Goal: Information Seeking & Learning: Learn about a topic

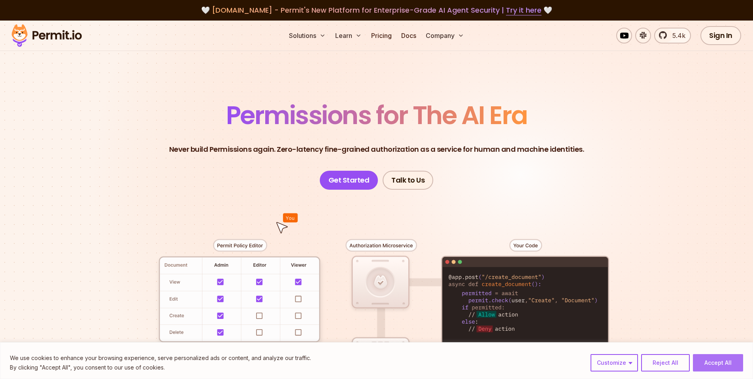
click at [713, 359] on button "Accept All" at bounding box center [717, 362] width 50 height 17
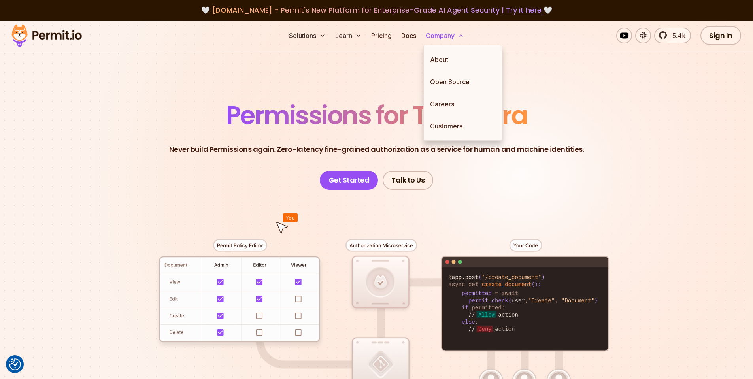
click at [444, 36] on button "Company" at bounding box center [444, 36] width 45 height 16
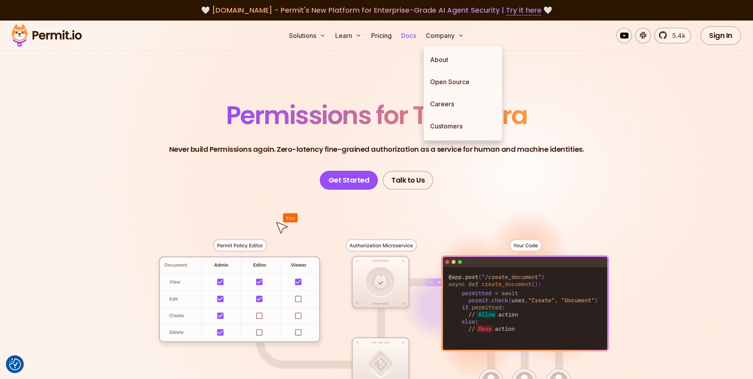
click at [410, 35] on link "Docs" at bounding box center [408, 36] width 21 height 16
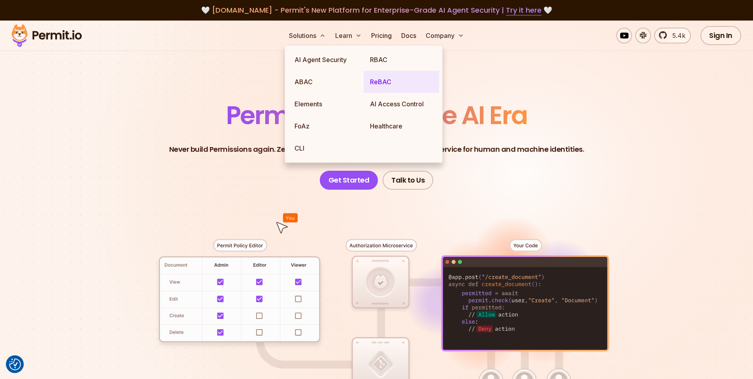
click at [375, 86] on link "ReBAC" at bounding box center [400, 82] width 75 height 22
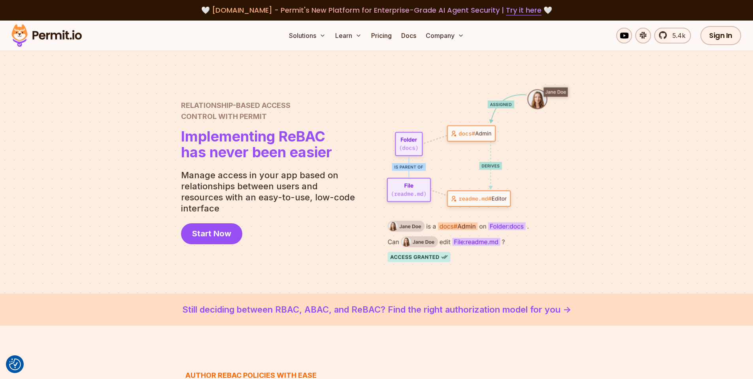
click at [217, 160] on h1 "Implementing ReBAC has never been easier" at bounding box center [256, 144] width 151 height 32
click at [200, 234] on link "Start Now" at bounding box center [211, 233] width 61 height 21
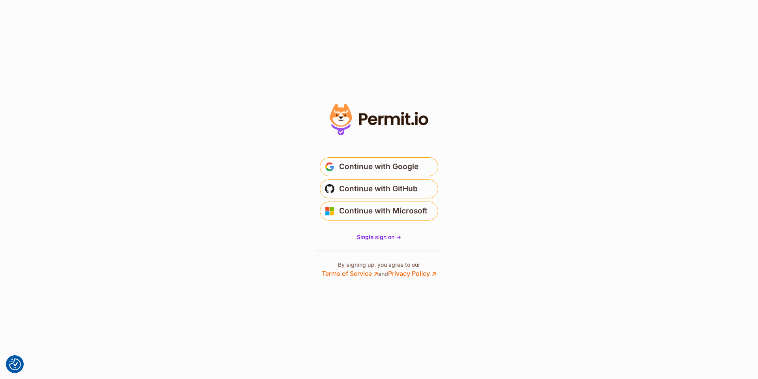
click at [406, 72] on section "* Or" at bounding box center [379, 189] width 758 height 379
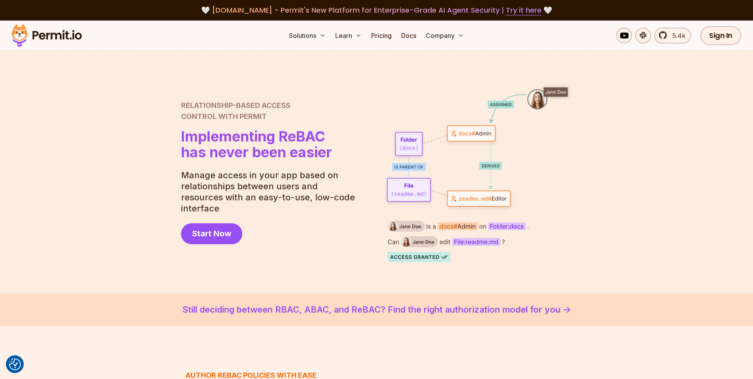
click at [433, 311] on link "Still deciding between RBAC, ABAC, and ReBAC? Find the right authorization mode…" at bounding box center [376, 309] width 715 height 13
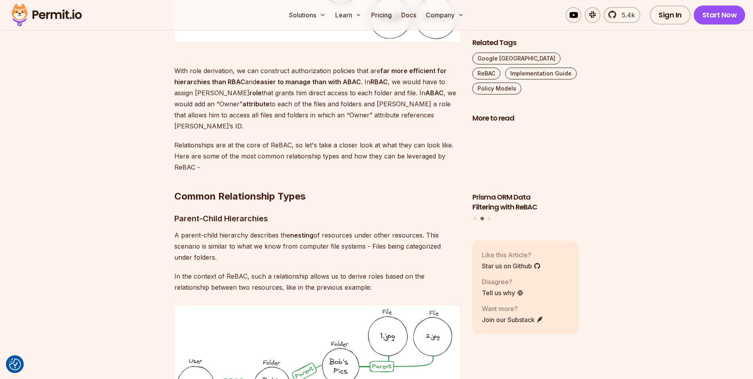
scroll to position [1699, 0]
